Goal: Information Seeking & Learning: Find specific fact

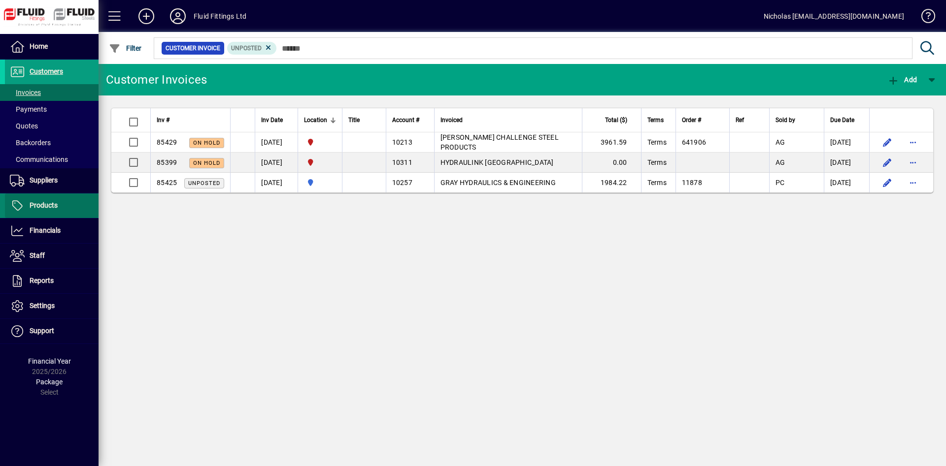
click at [68, 201] on span at bounding box center [52, 206] width 94 height 24
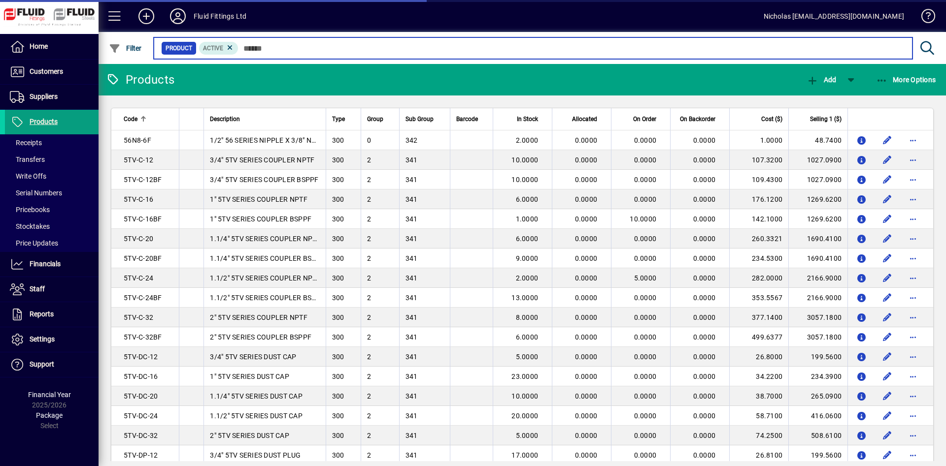
click at [366, 50] on input "text" at bounding box center [571, 48] width 666 height 14
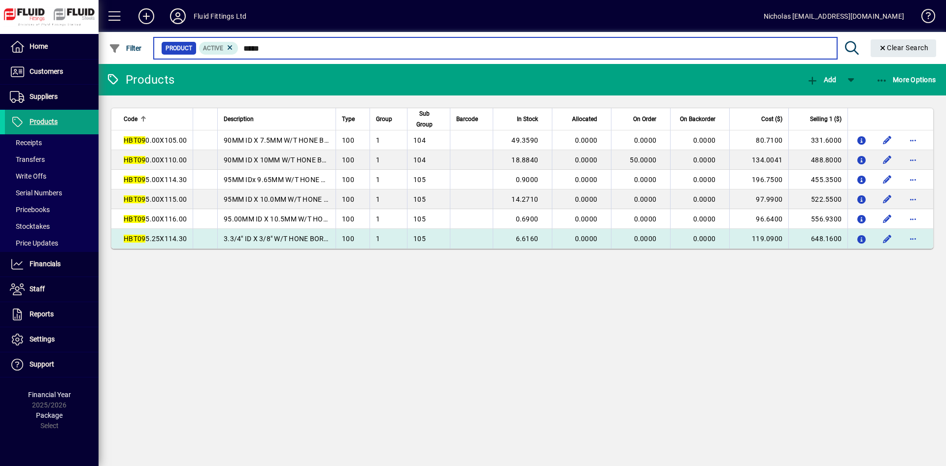
type input "*****"
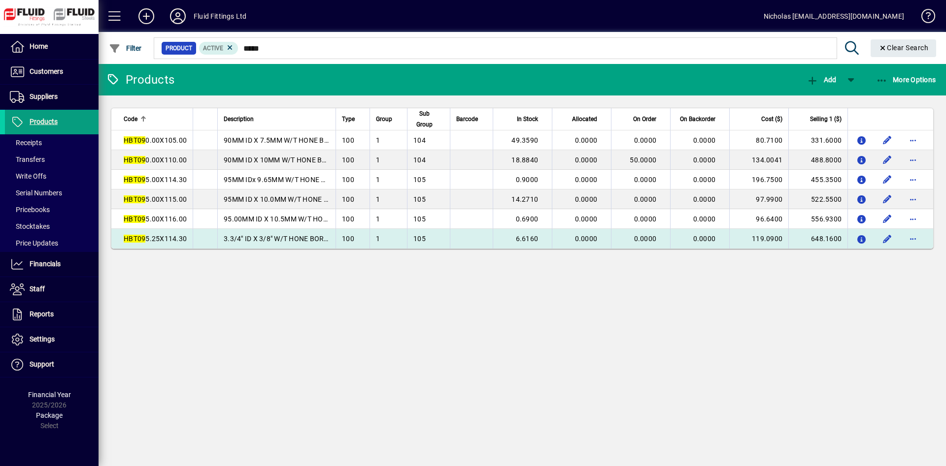
click at [313, 249] on td "3.3/4" ID X 3/8" W/T HONE BORE TUBE" at bounding box center [276, 239] width 118 height 20
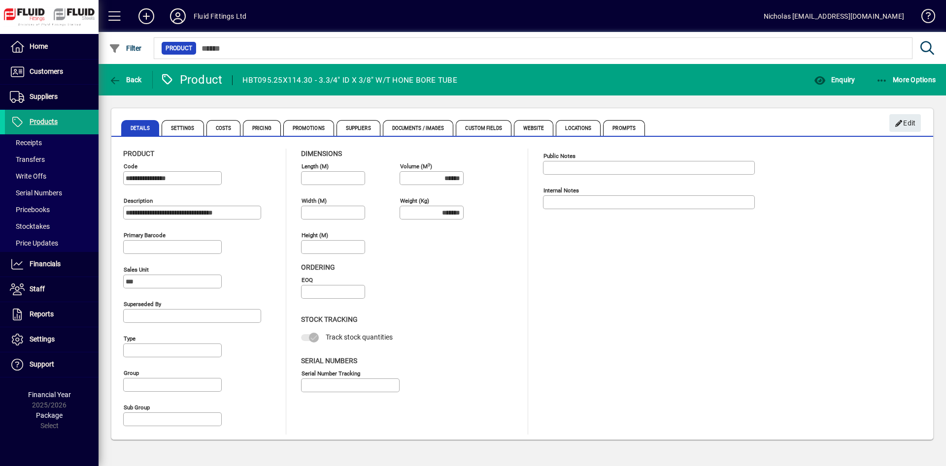
type input "**********"
type input "****"
click at [838, 77] on span "Enquiry" at bounding box center [834, 80] width 41 height 8
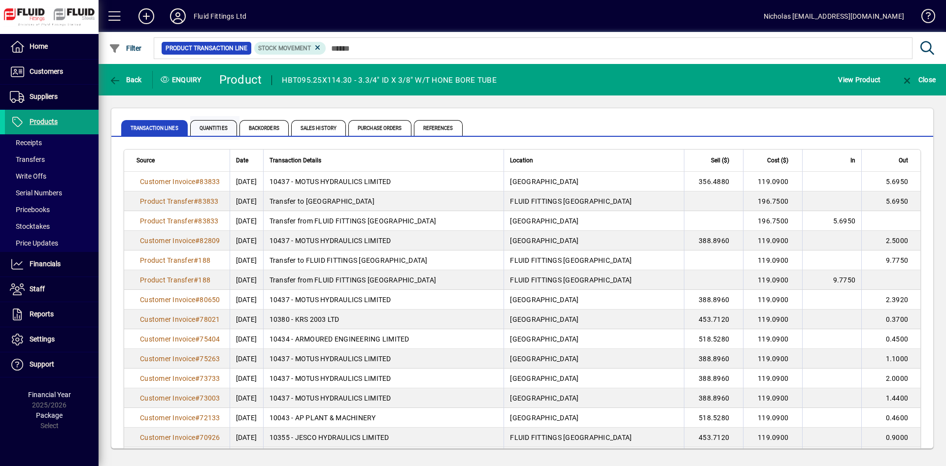
click at [236, 129] on span "Quantities" at bounding box center [213, 128] width 47 height 16
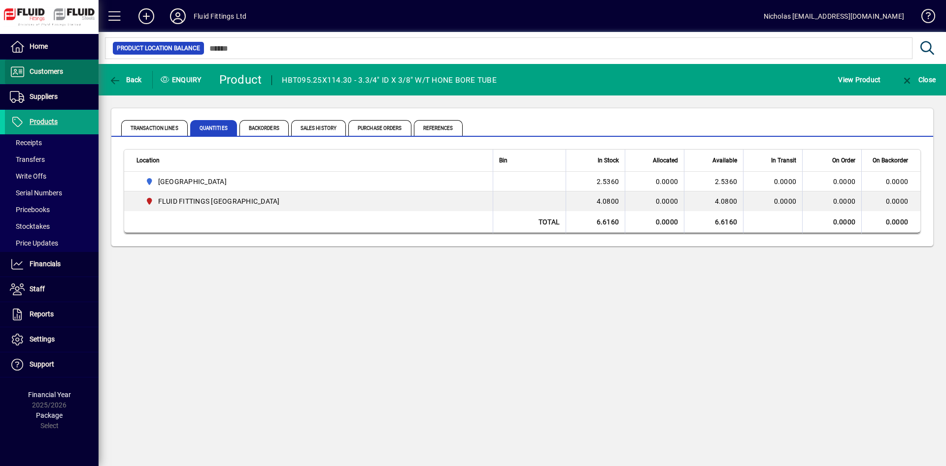
click at [63, 73] on span "Customers" at bounding box center [46, 71] width 33 height 8
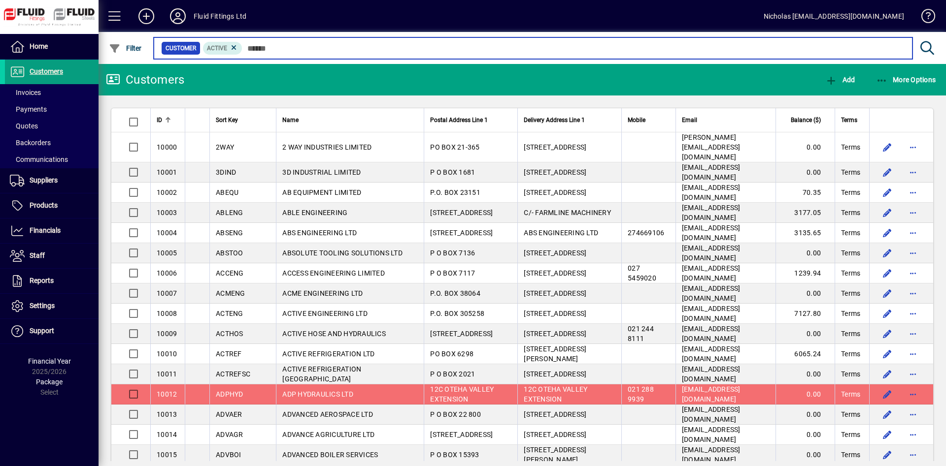
click at [385, 44] on input "text" at bounding box center [573, 48] width 662 height 14
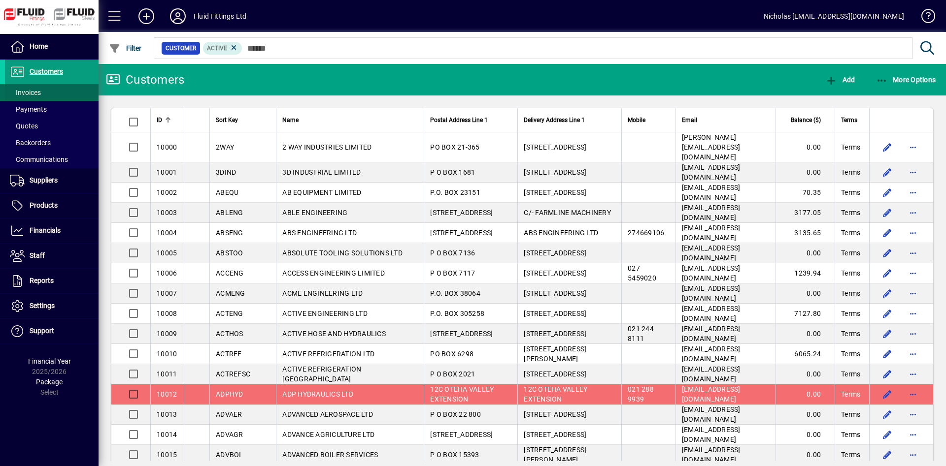
click at [54, 89] on span at bounding box center [52, 93] width 94 height 24
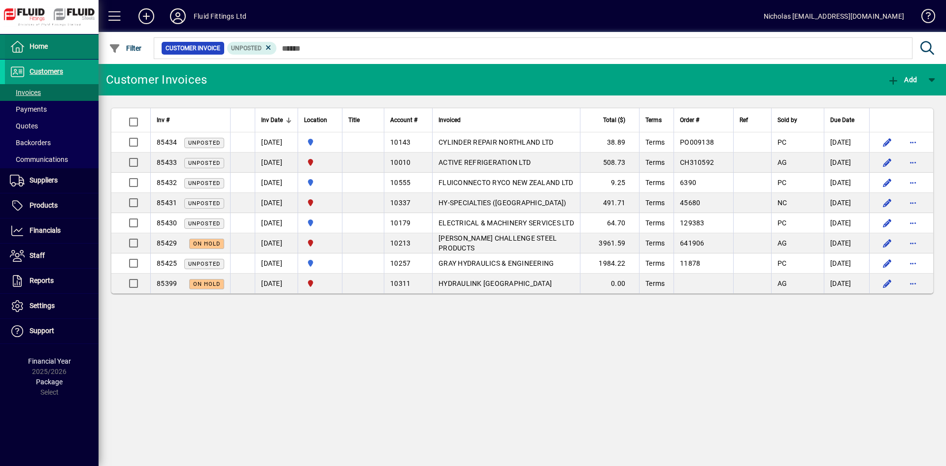
click at [64, 50] on span at bounding box center [52, 47] width 94 height 24
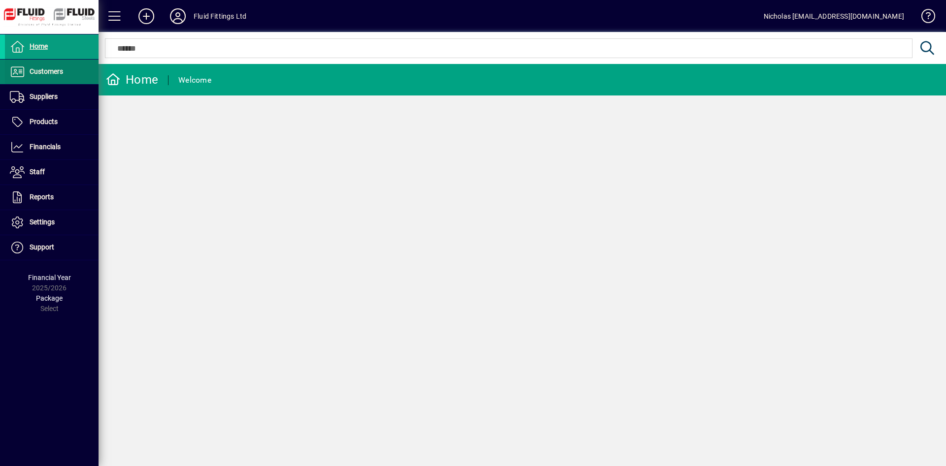
click at [51, 65] on span at bounding box center [52, 72] width 94 height 24
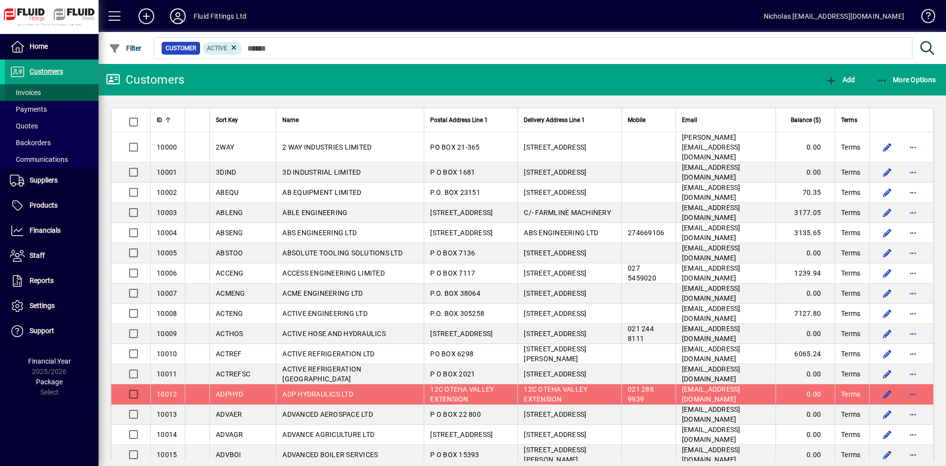
click at [55, 90] on span at bounding box center [52, 93] width 94 height 24
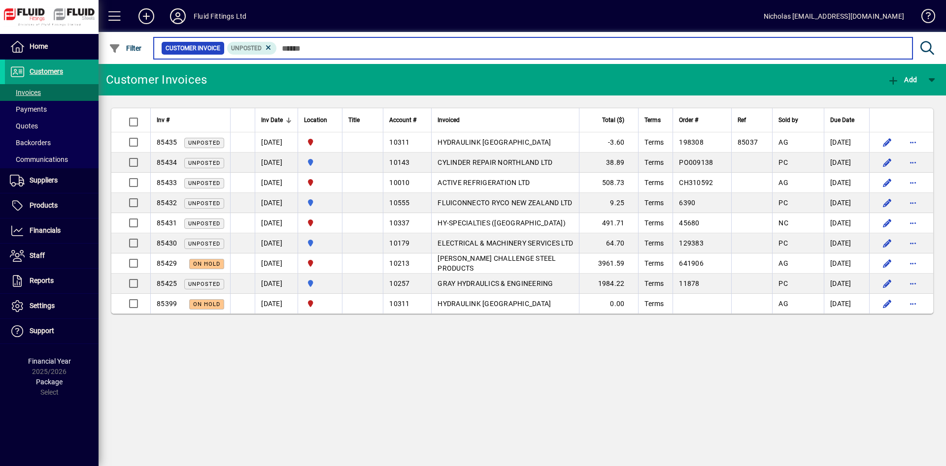
click at [343, 45] on input "text" at bounding box center [590, 48] width 627 height 14
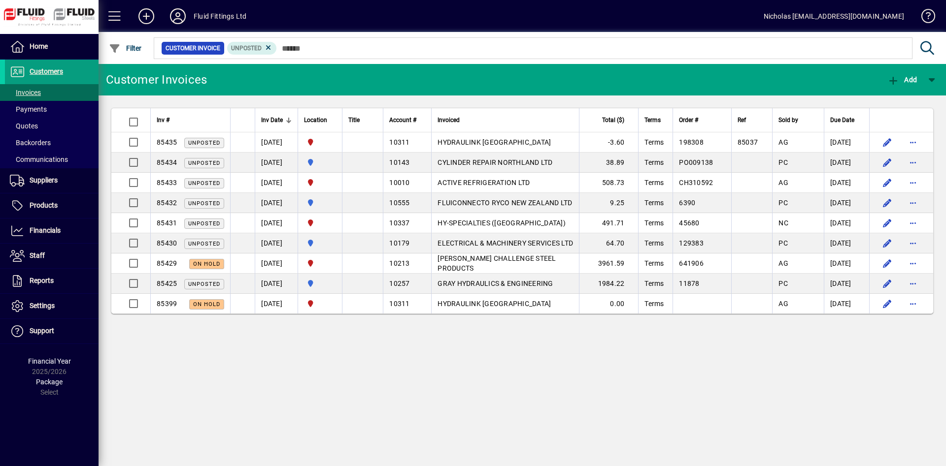
click at [336, 124] on div "Location" at bounding box center [320, 120] width 32 height 11
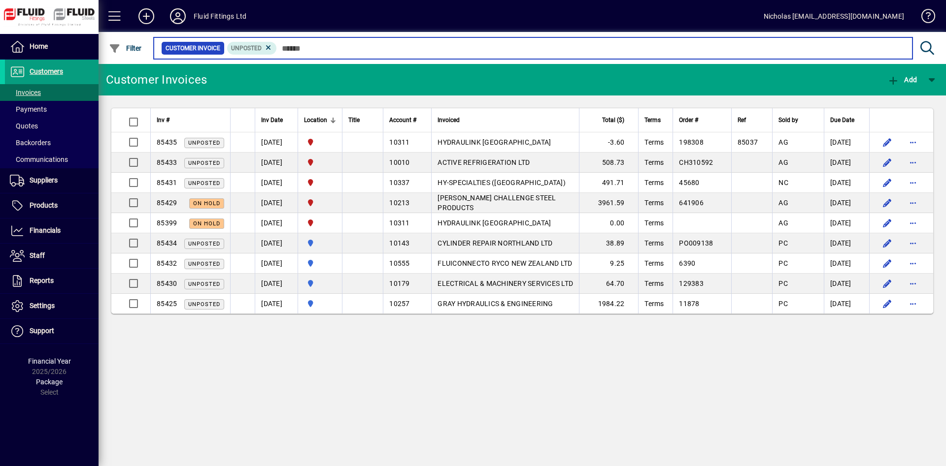
click at [382, 47] on input "text" at bounding box center [590, 48] width 627 height 14
